Goal: Answer question/provide support

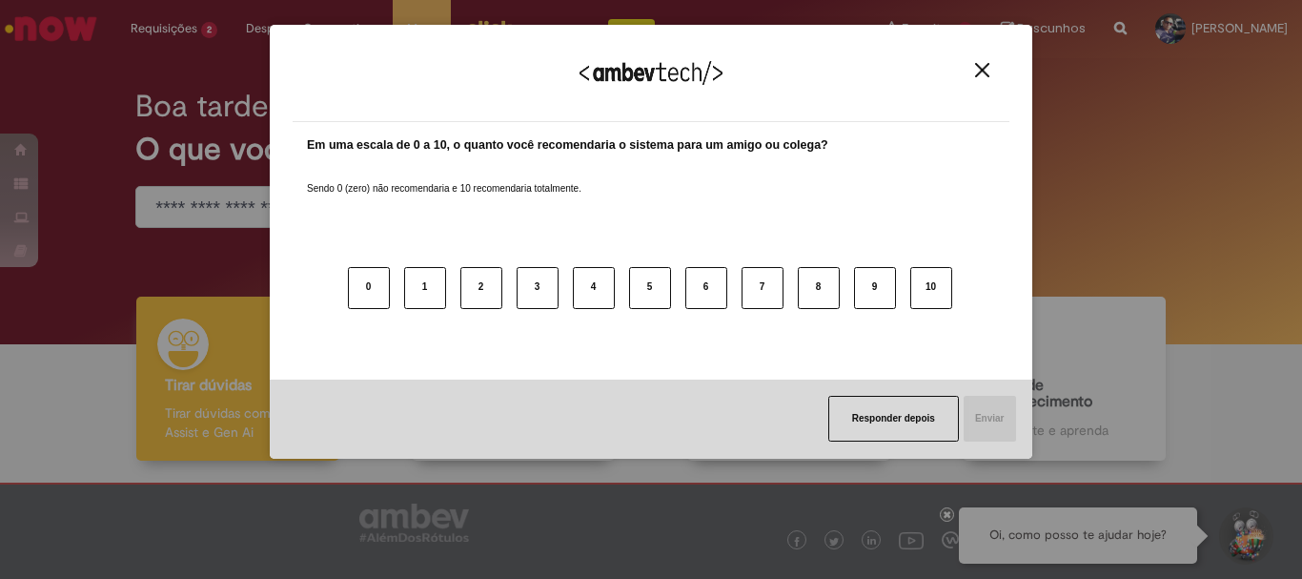
click at [190, 14] on div "Agradecemos seu feedback! Em uma escala de 0 a 10, o quanto você recomendaria o…" at bounding box center [651, 289] width 1302 height 579
drag, startPoint x: 986, startPoint y: 72, endPoint x: 945, endPoint y: 71, distance: 41.0
click at [986, 71] on img "Close" at bounding box center [982, 70] width 14 height 14
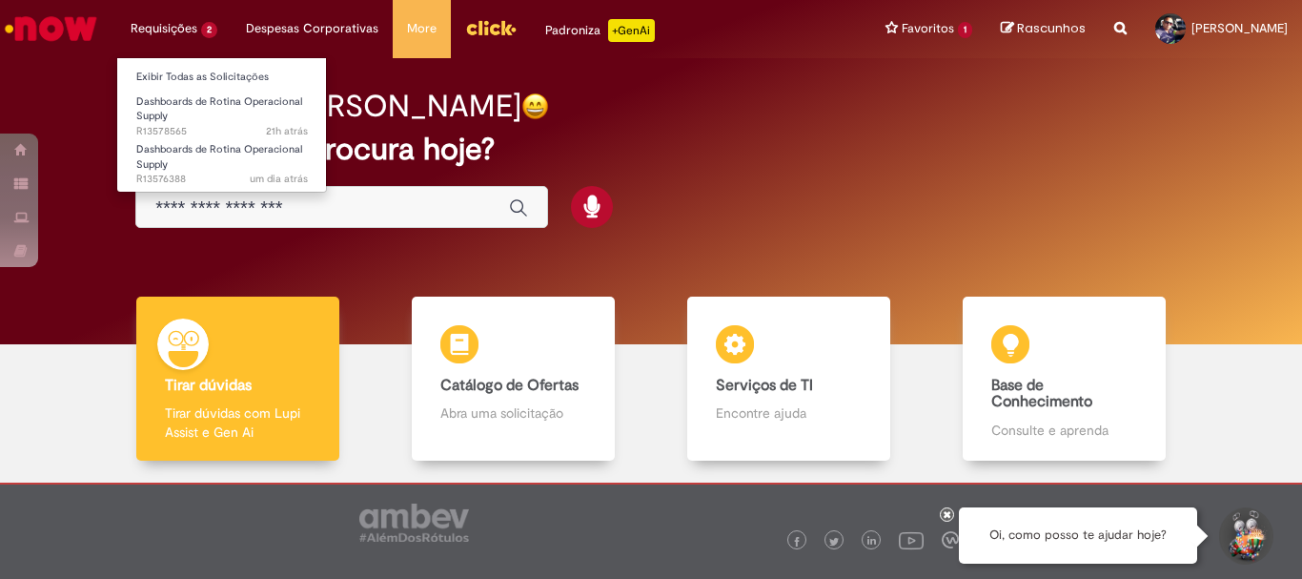
click at [193, 27] on li "Requisições 2 Exibir Todas as Solicitações Dashboards de Rotina Operacional Sup…" at bounding box center [173, 28] width 115 height 57
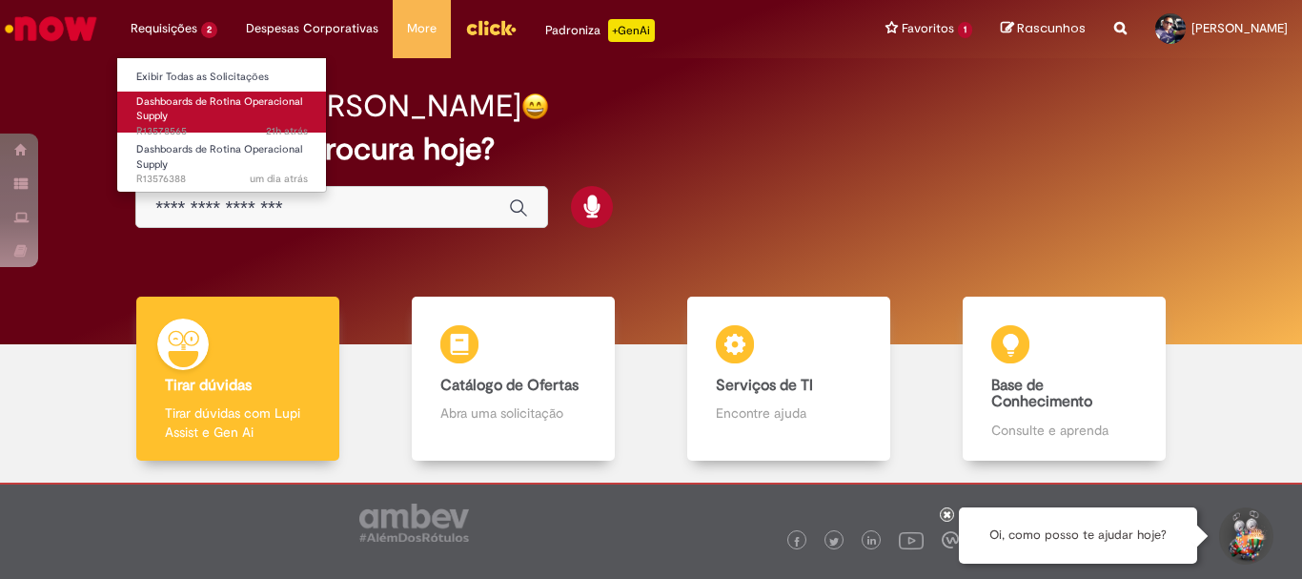
click at [207, 98] on span "Dashboards de Rotina Operacional Supply" at bounding box center [219, 109] width 166 height 30
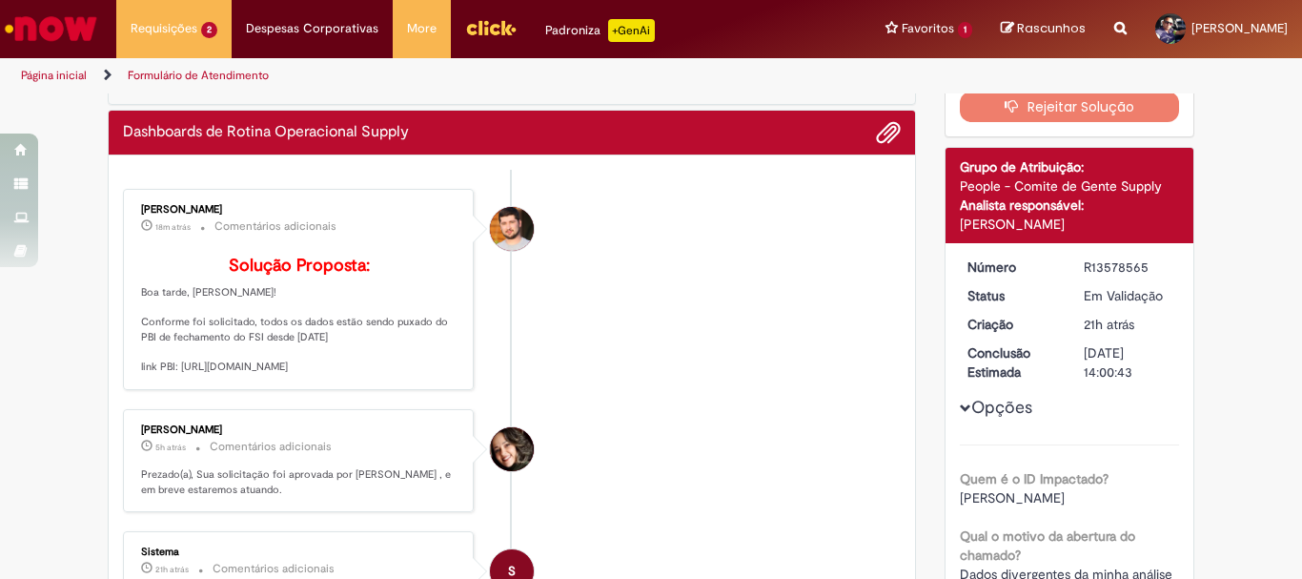
scroll to position [191, 0]
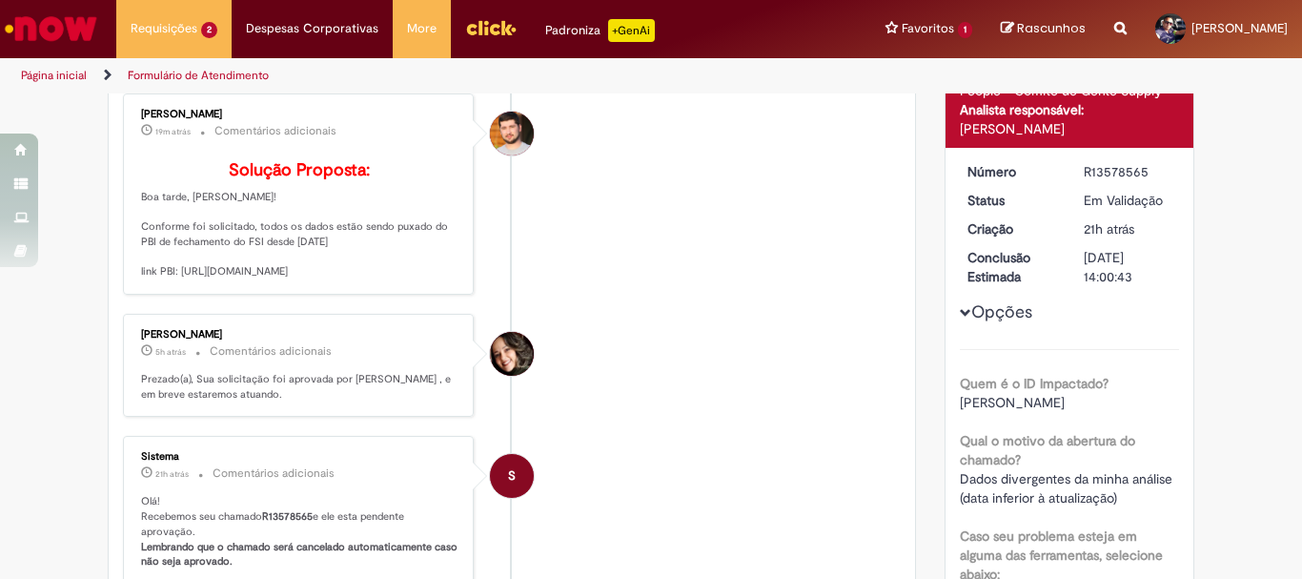
click at [212, 279] on p "Solução Proposta: Boa tarde, [PERSON_NAME]! Conforme foi solicitado, todos os d…" at bounding box center [299, 220] width 317 height 118
click at [264, 279] on p "Solução Proposta: Boa tarde, [PERSON_NAME]! Conforme foi solicitado, todos os d…" at bounding box center [299, 220] width 317 height 118
drag, startPoint x: 136, startPoint y: 303, endPoint x: 315, endPoint y: 354, distance: 185.3
click at [315, 279] on p "Solução Proposta: Boa tarde, [PERSON_NAME]! Conforme foi solicitado, todos os d…" at bounding box center [299, 220] width 317 height 118
copy p "ink PBI: [URL][DOMAIN_NAME]"
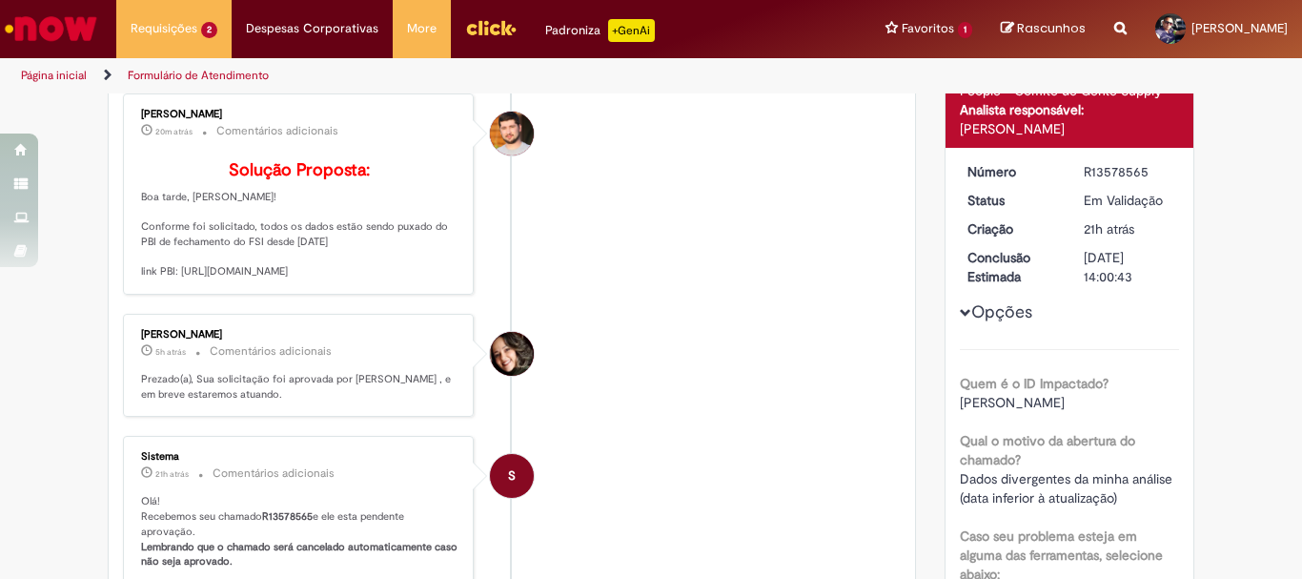
click at [759, 295] on li "[PERSON_NAME] 20m atrás 20 minutos atrás Comentários adicionais Solução Propost…" at bounding box center [512, 193] width 778 height 201
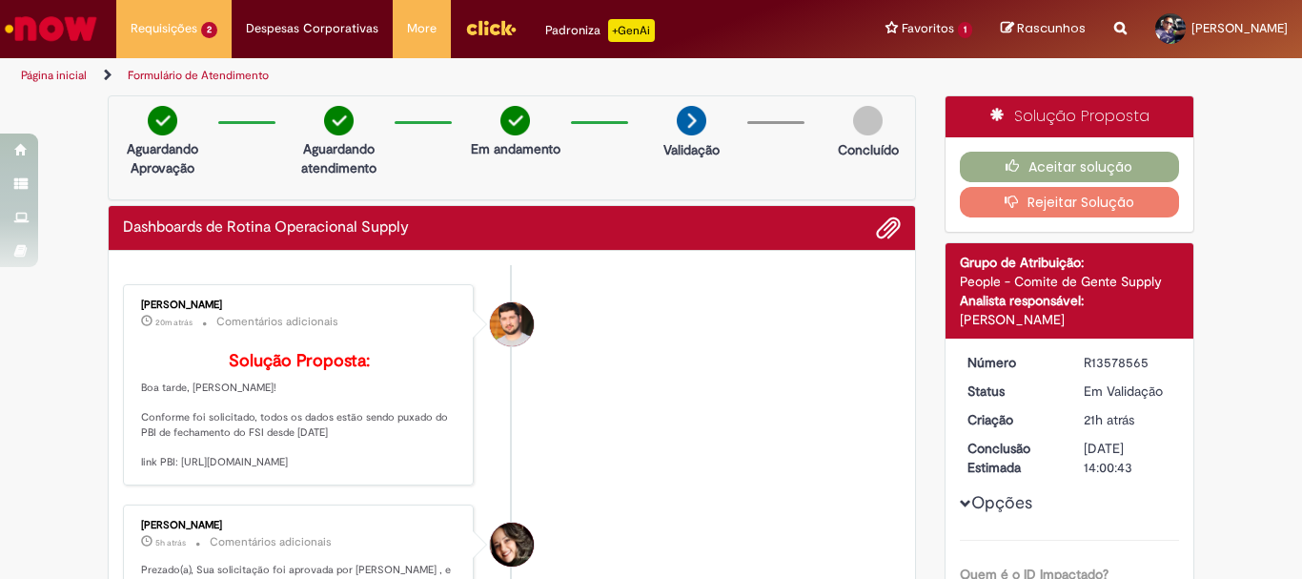
click at [1116, 213] on button "Rejeitar Solução" at bounding box center [1070, 202] width 220 height 31
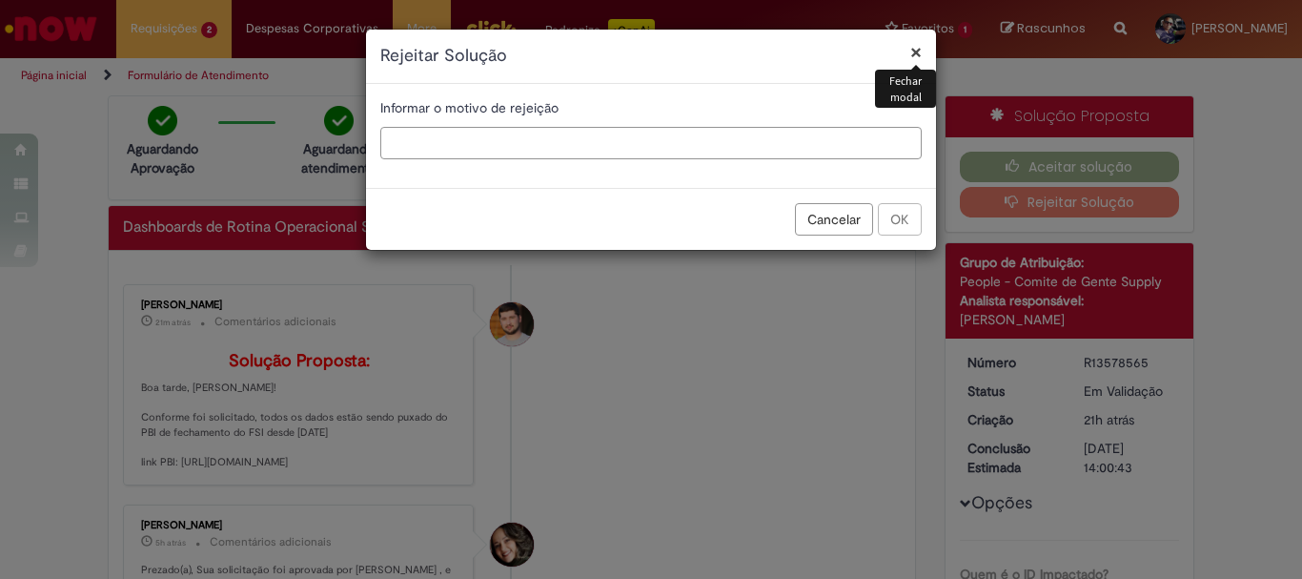
click at [607, 137] on input "text" at bounding box center [650, 143] width 541 height 32
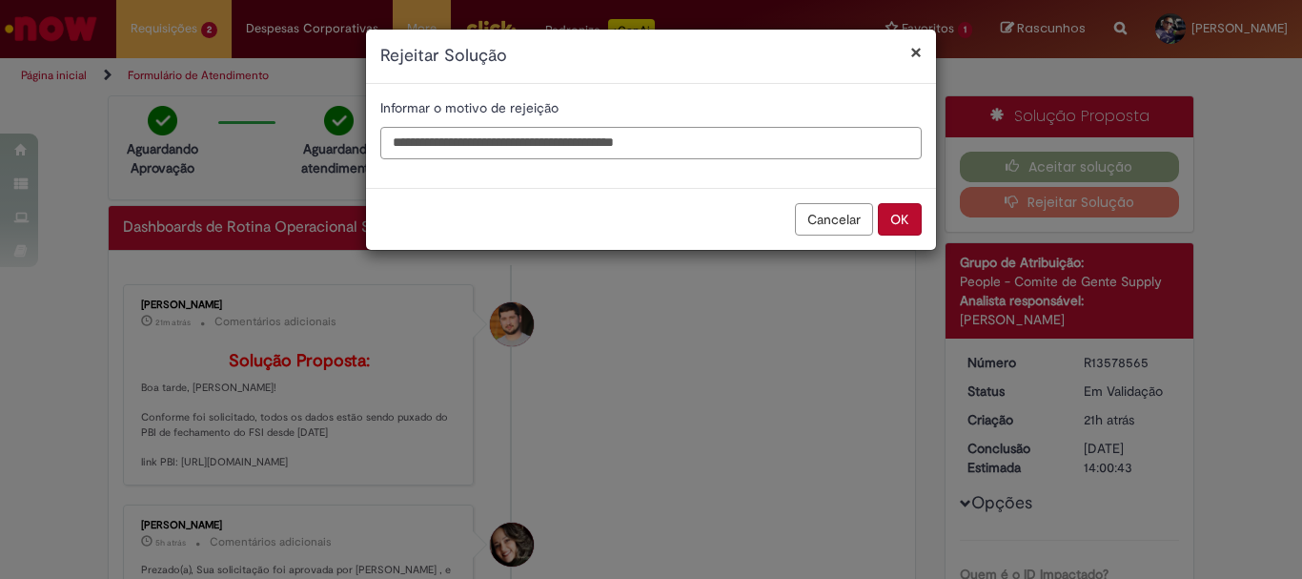
click at [647, 139] on input "**********" at bounding box center [650, 143] width 541 height 32
click at [735, 137] on input "**********" at bounding box center [650, 143] width 541 height 32
type input "**********"
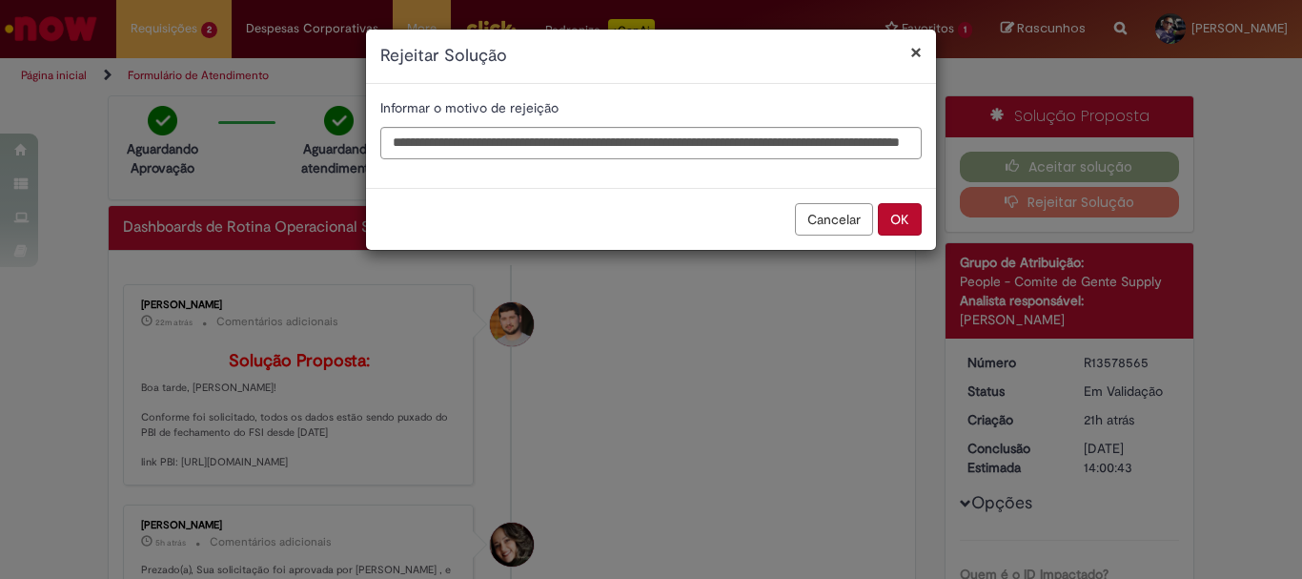
click at [885, 223] on button "OK" at bounding box center [900, 219] width 44 height 32
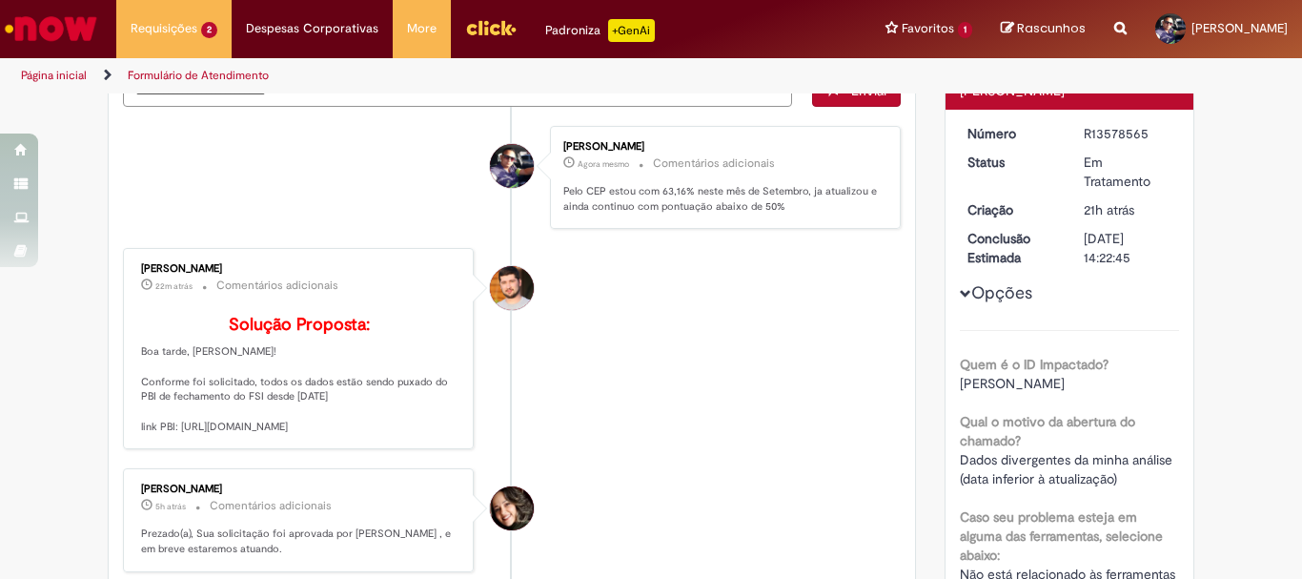
scroll to position [0, 0]
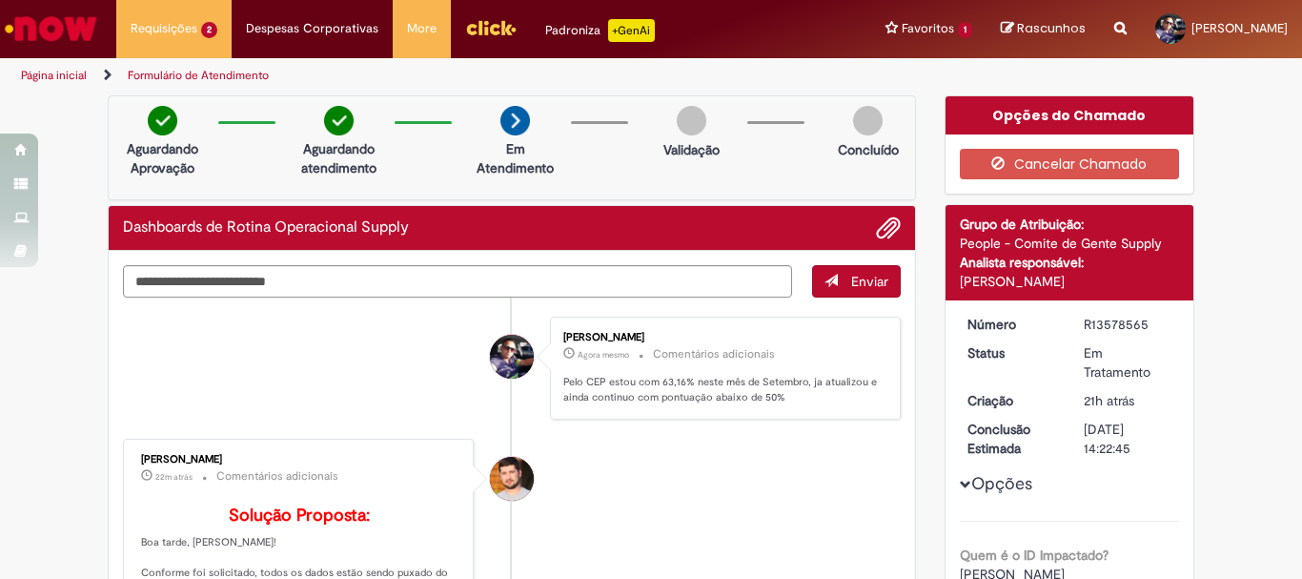
click at [783, 408] on div "[PERSON_NAME] Agora mesmo Agora mesmo Comentários adicionais Pelo CEP estou com…" at bounding box center [725, 368] width 339 height 92
click at [877, 237] on span "Adicionar anexos" at bounding box center [888, 228] width 23 height 23
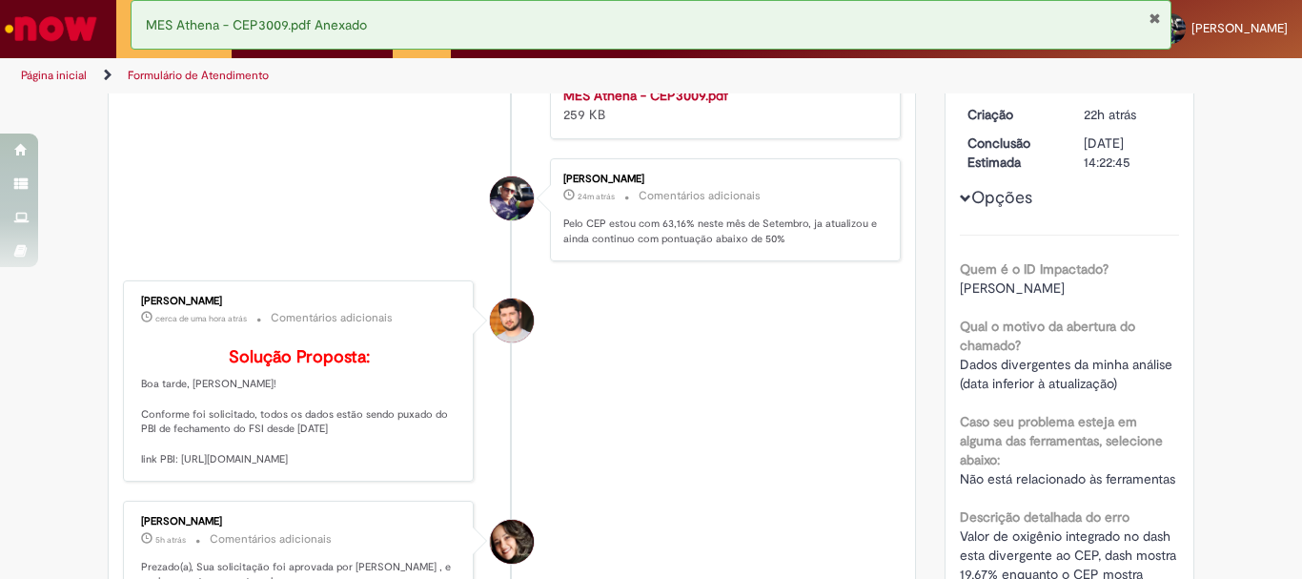
scroll to position [95, 0]
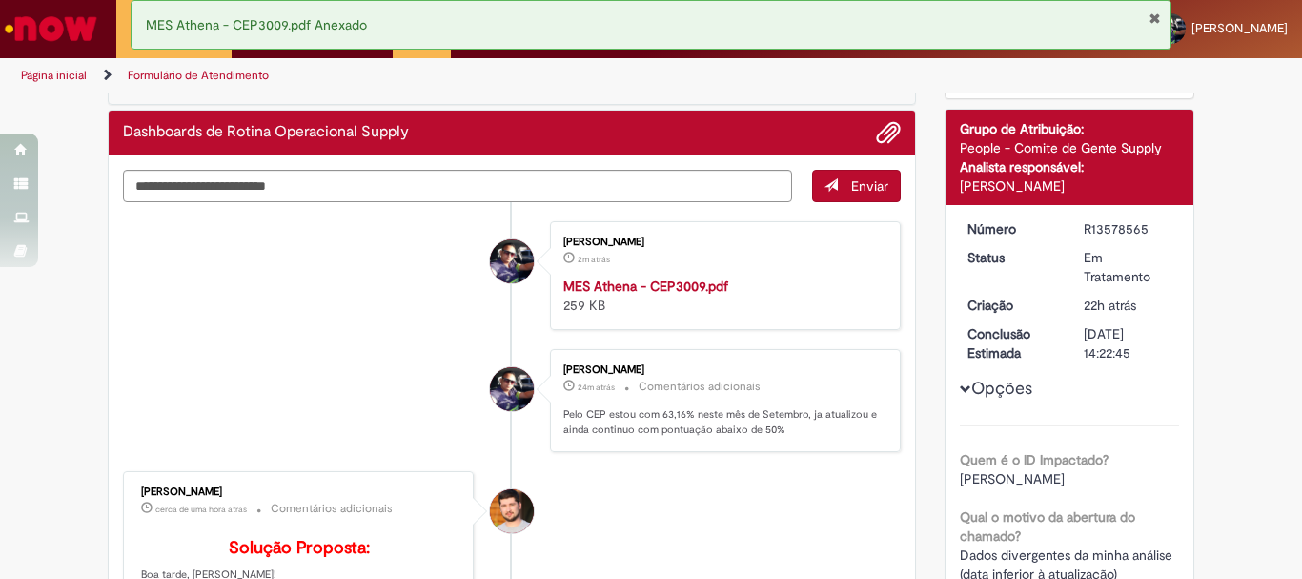
click at [851, 194] on span "Enviar" at bounding box center [869, 185] width 37 height 17
click at [890, 132] on span "Adicionar anexos" at bounding box center [888, 133] width 23 height 23
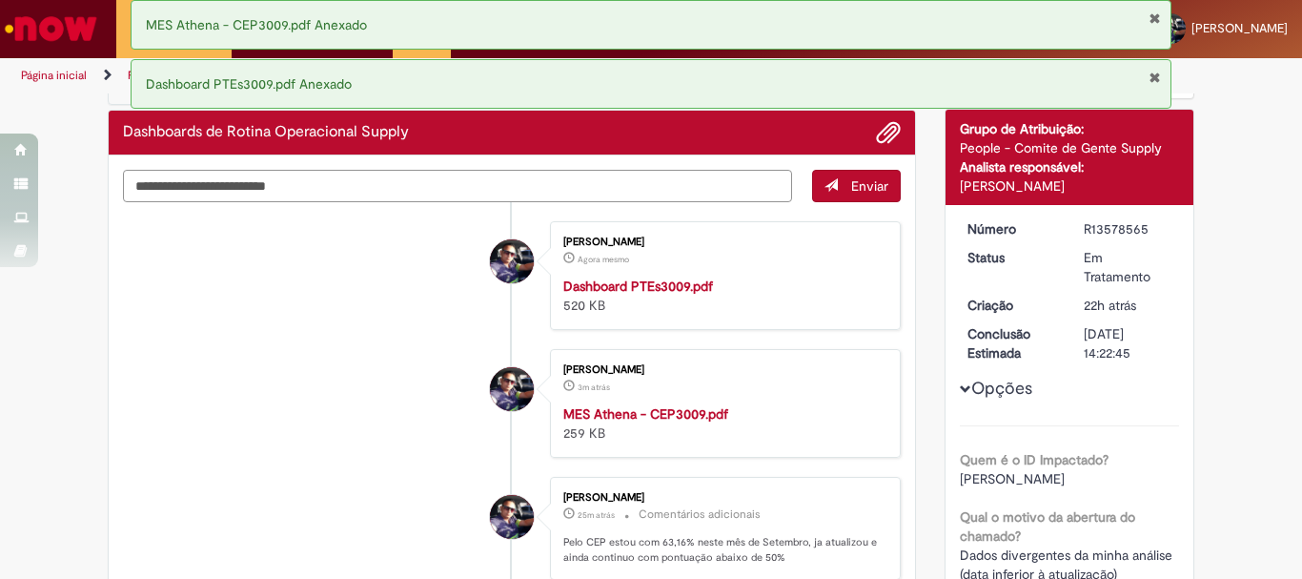
click at [688, 188] on textarea "Digite sua mensagem aqui..." at bounding box center [457, 186] width 669 height 32
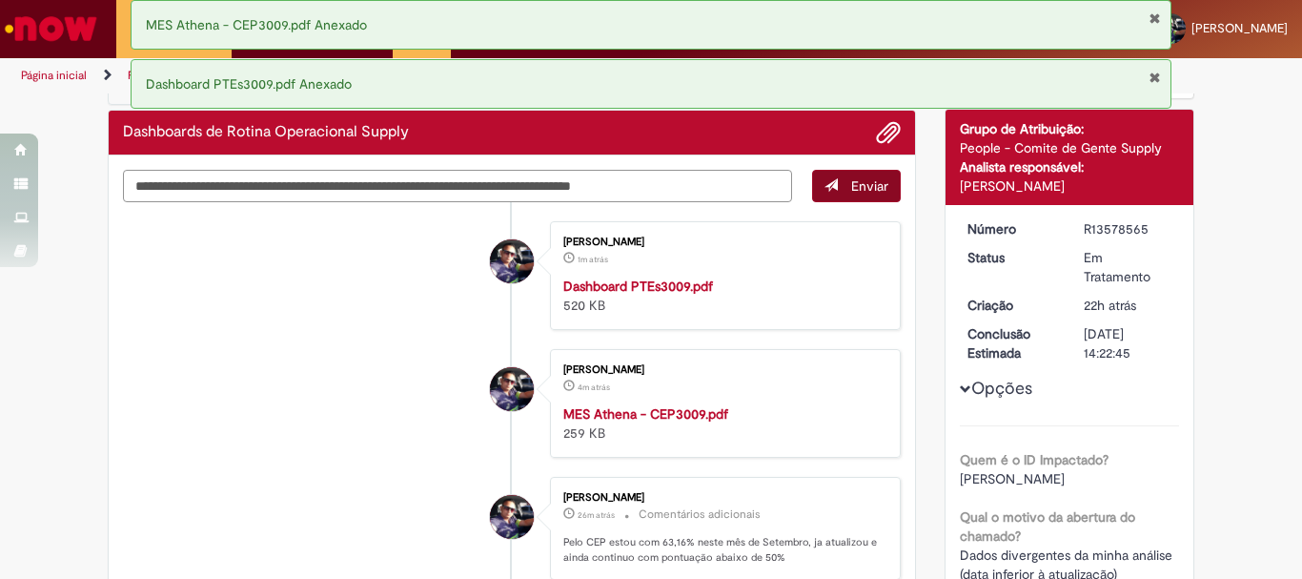
type textarea "**********"
click at [827, 194] on button "Enviar" at bounding box center [856, 186] width 89 height 32
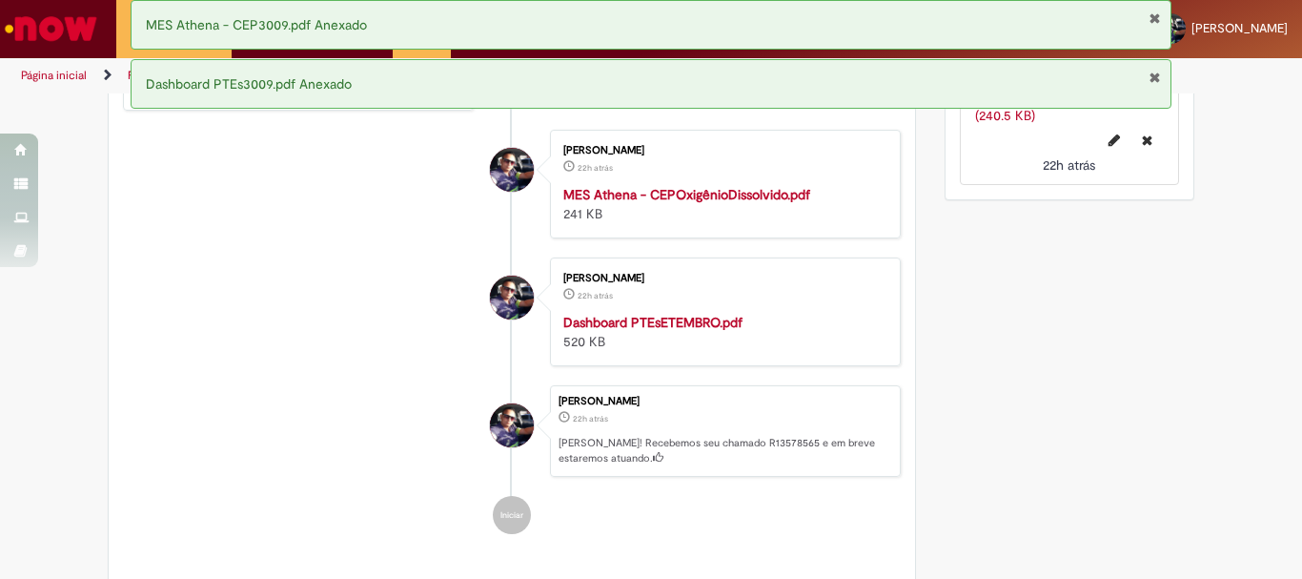
scroll to position [1007, 0]
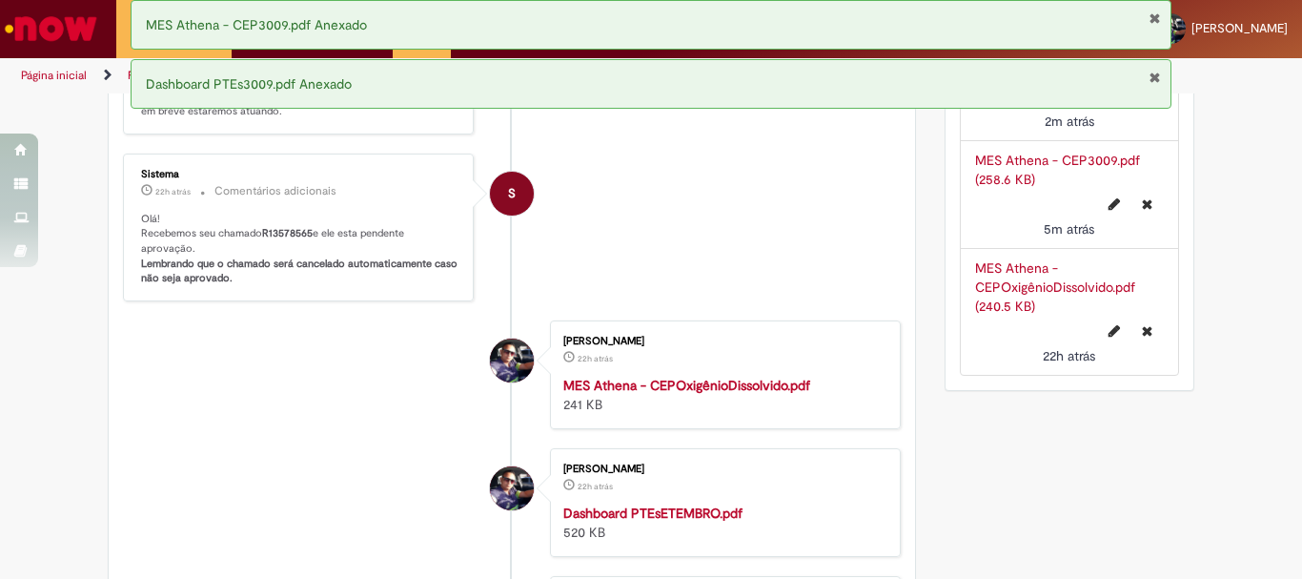
click at [1154, 15] on button "Fechar Notificação" at bounding box center [1155, 17] width 12 height 15
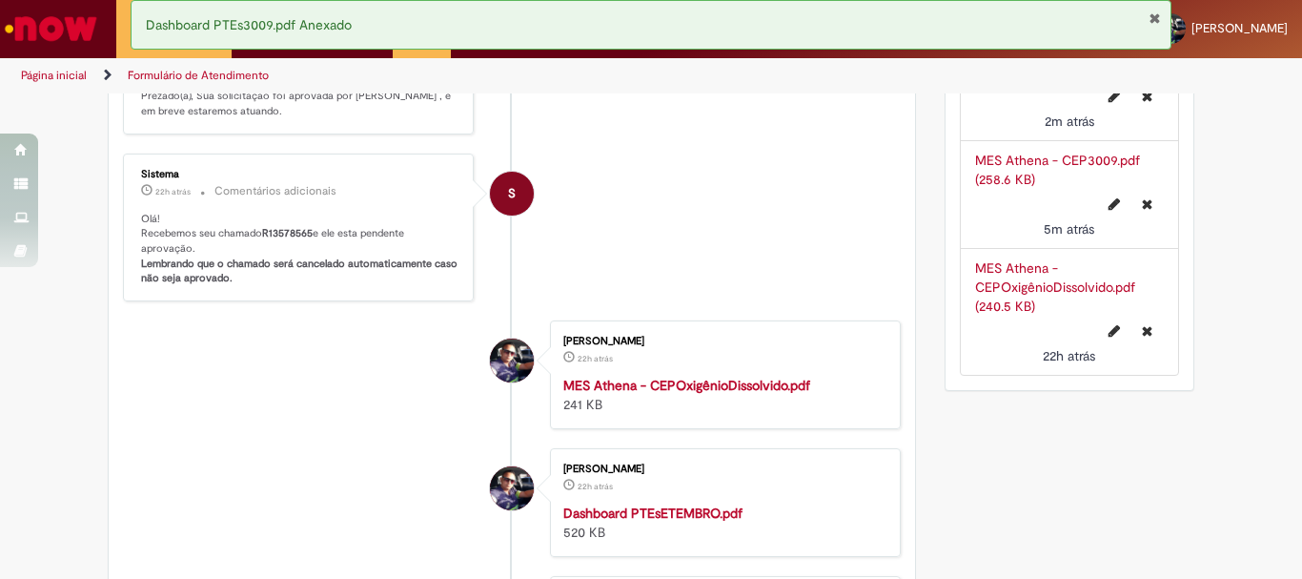
click at [1146, 81] on div "Página inicial Formulário de Atendimento" at bounding box center [651, 75] width 1302 height 35
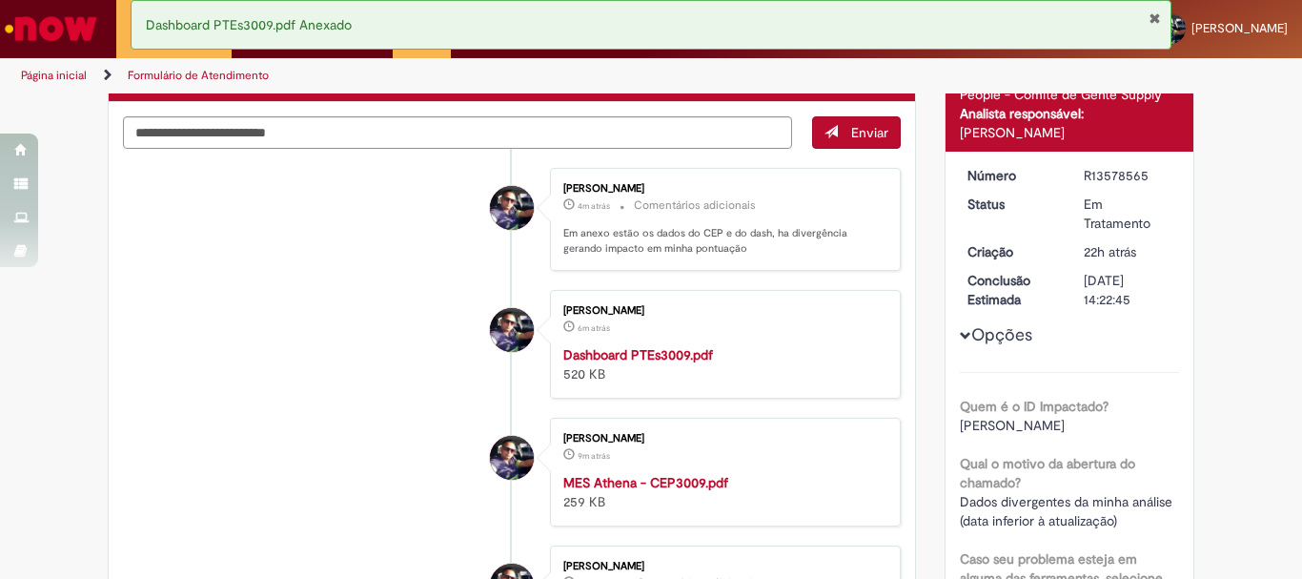
scroll to position [0, 0]
